Goal: Transaction & Acquisition: Purchase product/service

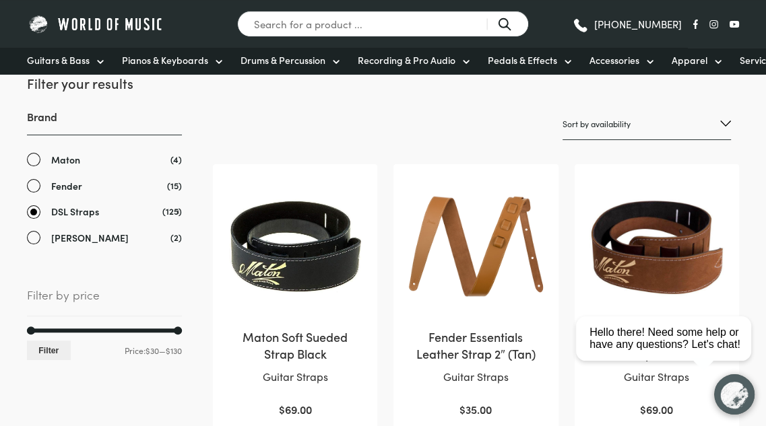
scroll to position [201, 0]
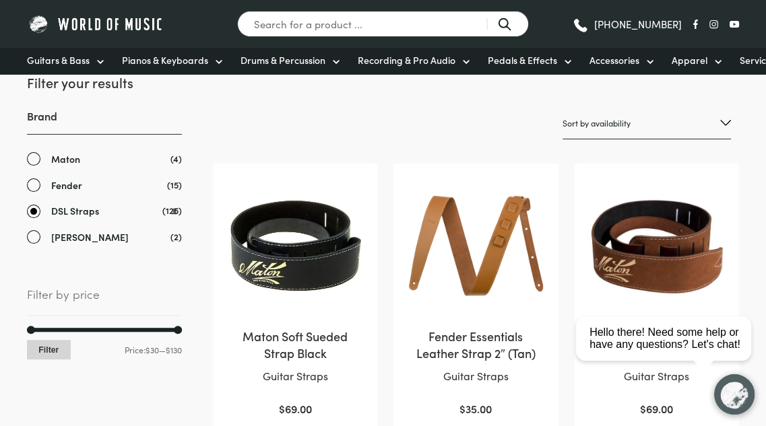
click at [38, 347] on button "Filter" at bounding box center [49, 350] width 44 height 20
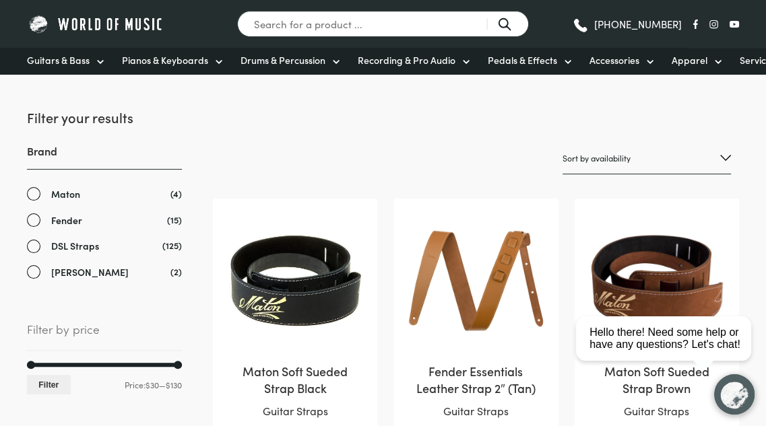
scroll to position [166, 0]
click at [35, 246] on link "DSL Straps" at bounding box center [104, 245] width 155 height 15
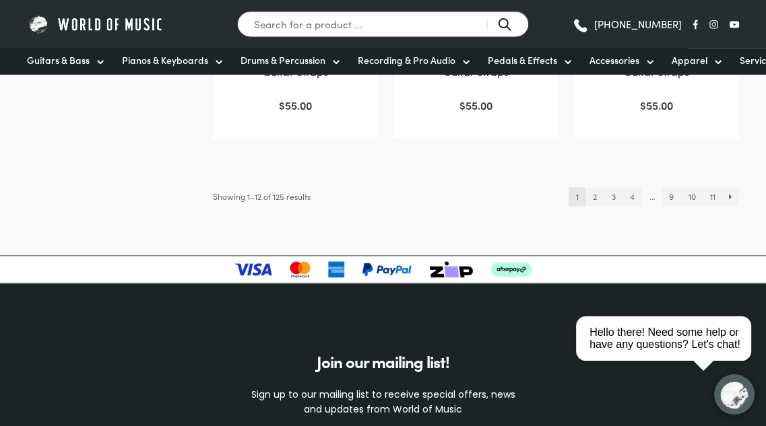
scroll to position [1442, 0]
click at [593, 193] on link "2" at bounding box center [594, 196] width 18 height 19
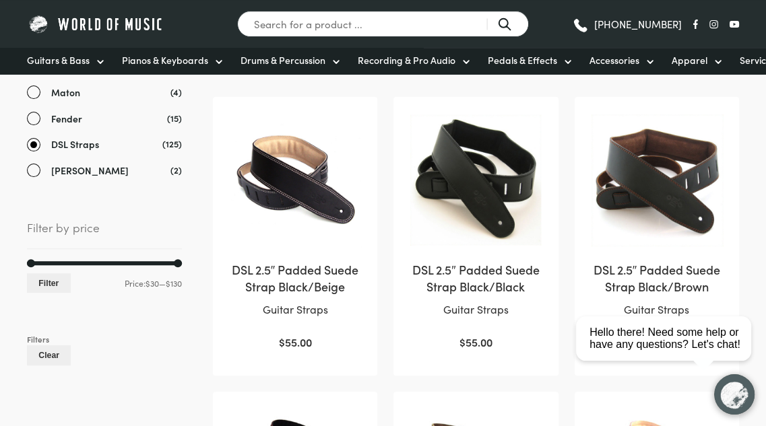
scroll to position [269, 0]
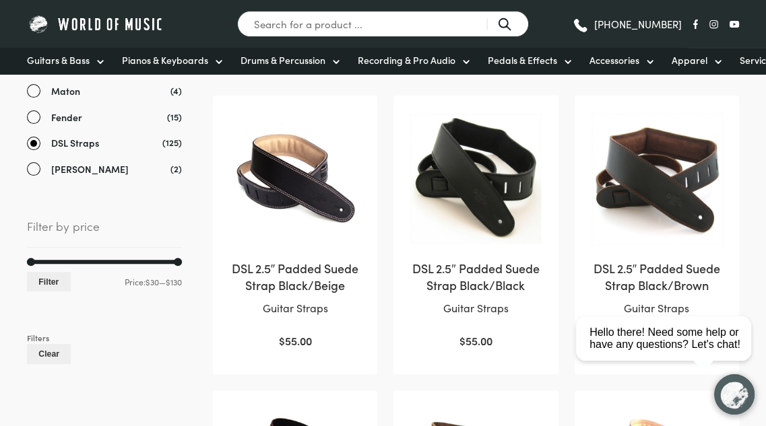
click at [663, 192] on img at bounding box center [656, 177] width 137 height 137
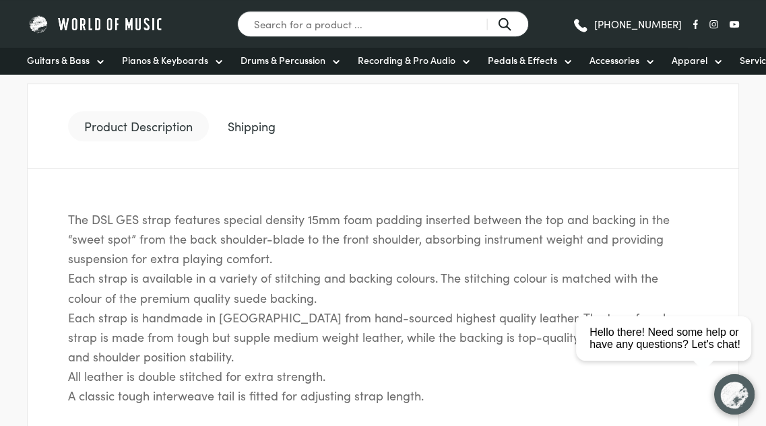
scroll to position [539, 0]
click at [244, 130] on link "Shipping" at bounding box center [251, 127] width 80 height 31
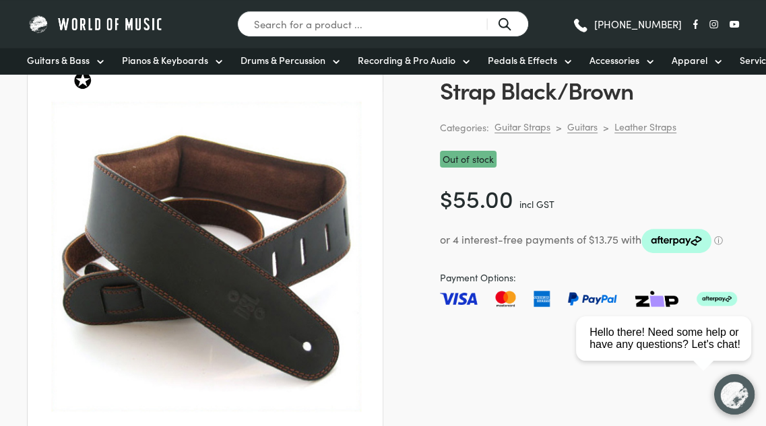
scroll to position [137, 0]
